Goal: Task Accomplishment & Management: Use online tool/utility

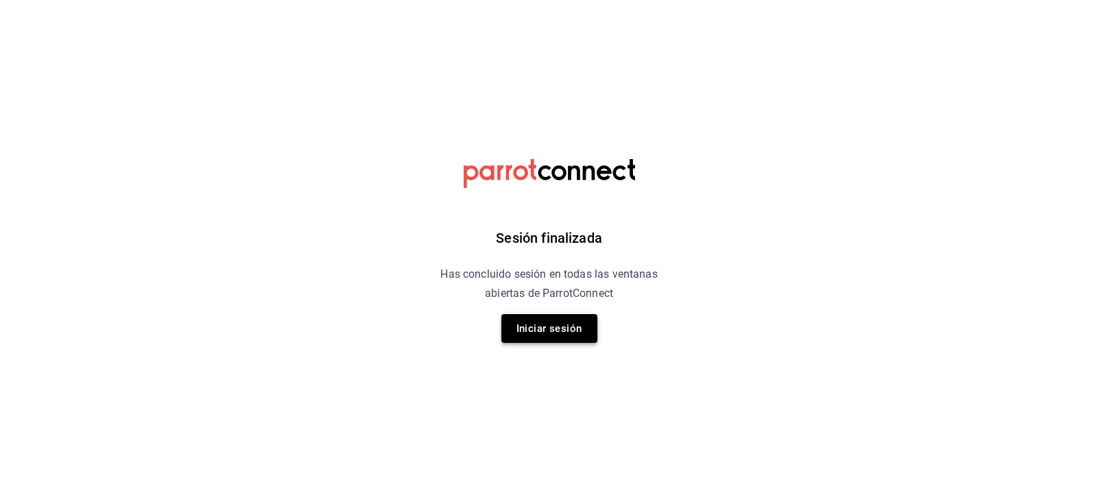
click at [549, 340] on button "Iniciar sesión" at bounding box center [549, 328] width 96 height 29
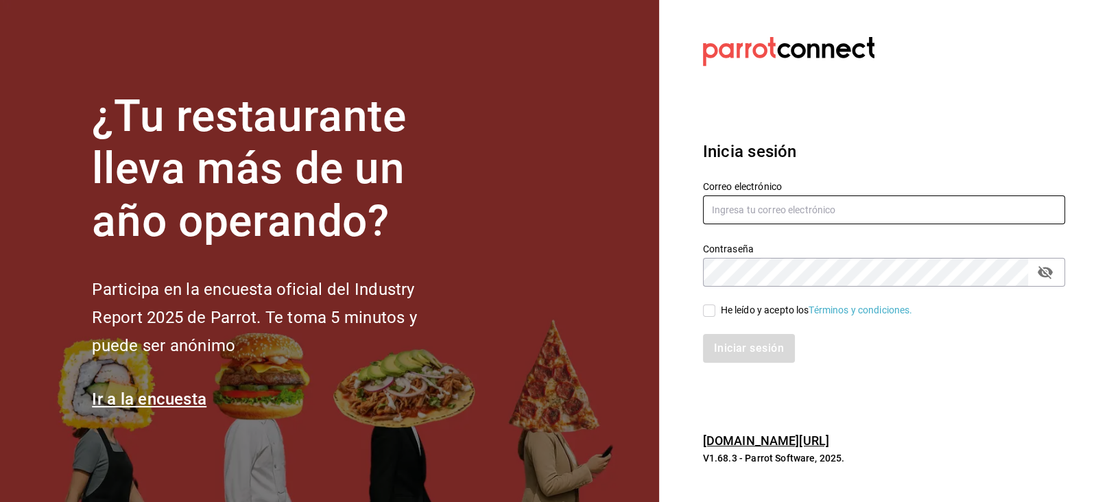
type input "Carmona.quihuis.claudia@gmail.com"
click at [713, 310] on input "He leído y acepto los Términos y condiciones." at bounding box center [709, 311] width 12 height 12
checkbox input "true"
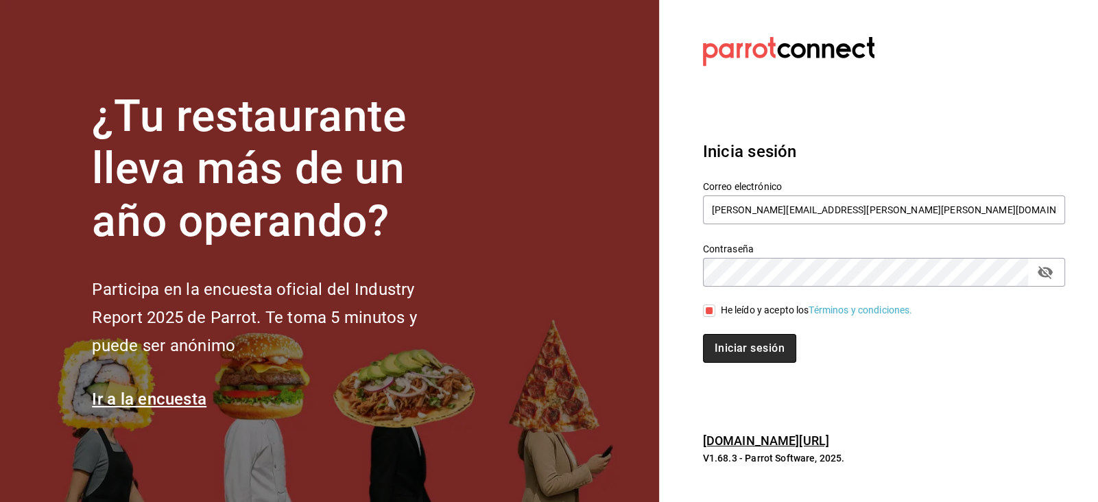
click at [718, 337] on button "Iniciar sesión" at bounding box center [749, 348] width 93 height 29
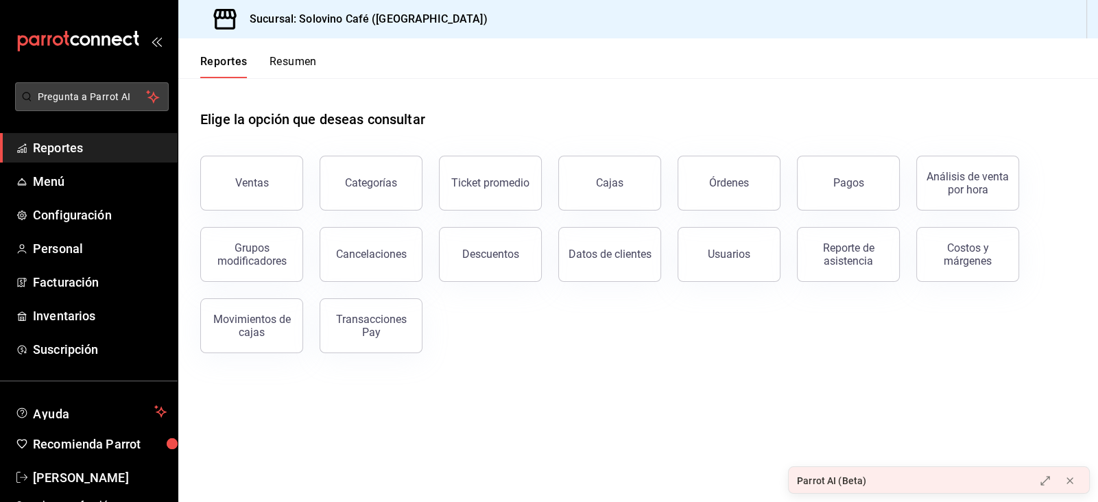
click at [57, 99] on span "Pregunta a Parrot AI" at bounding box center [92, 97] width 109 height 14
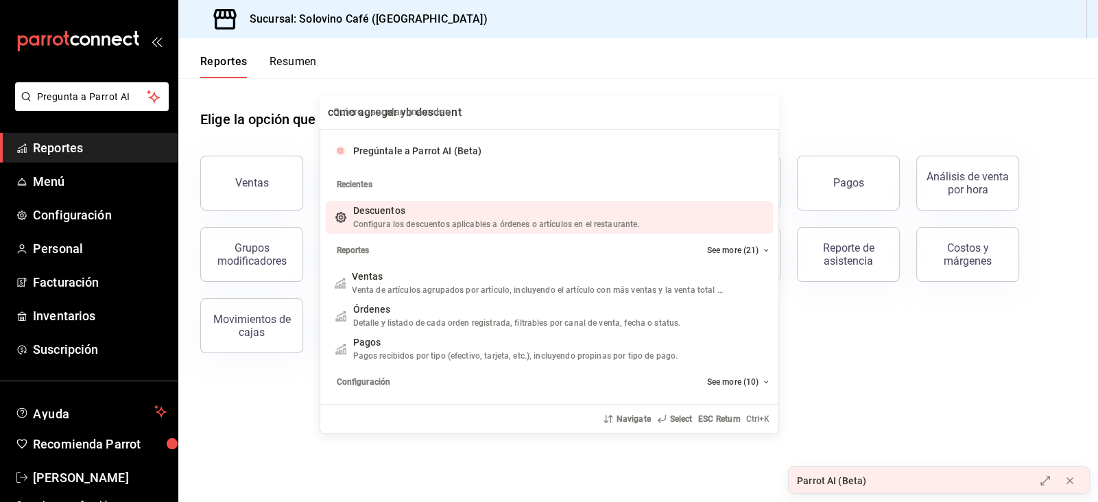
type input "como agregar yb descuento"
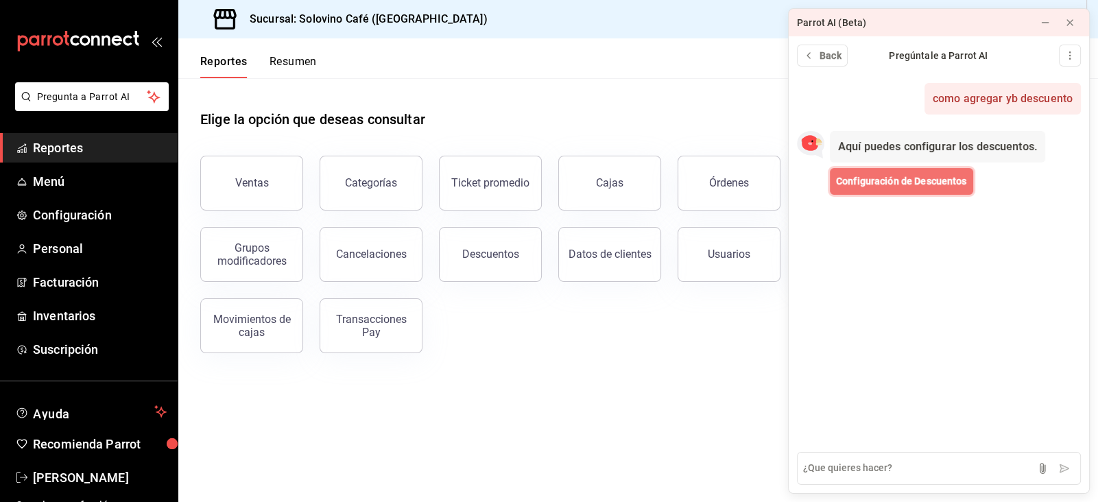
click at [909, 186] on span "Configuración de Descuentos" at bounding box center [901, 181] width 131 height 14
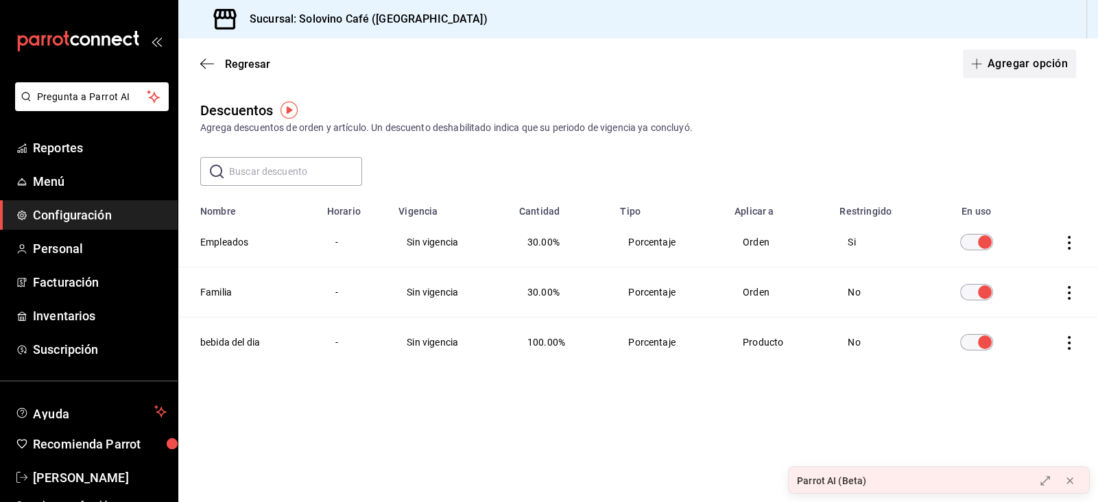
click at [1005, 62] on button "Agregar opción" at bounding box center [1019, 63] width 113 height 29
